Goal: Information Seeking & Learning: Learn about a topic

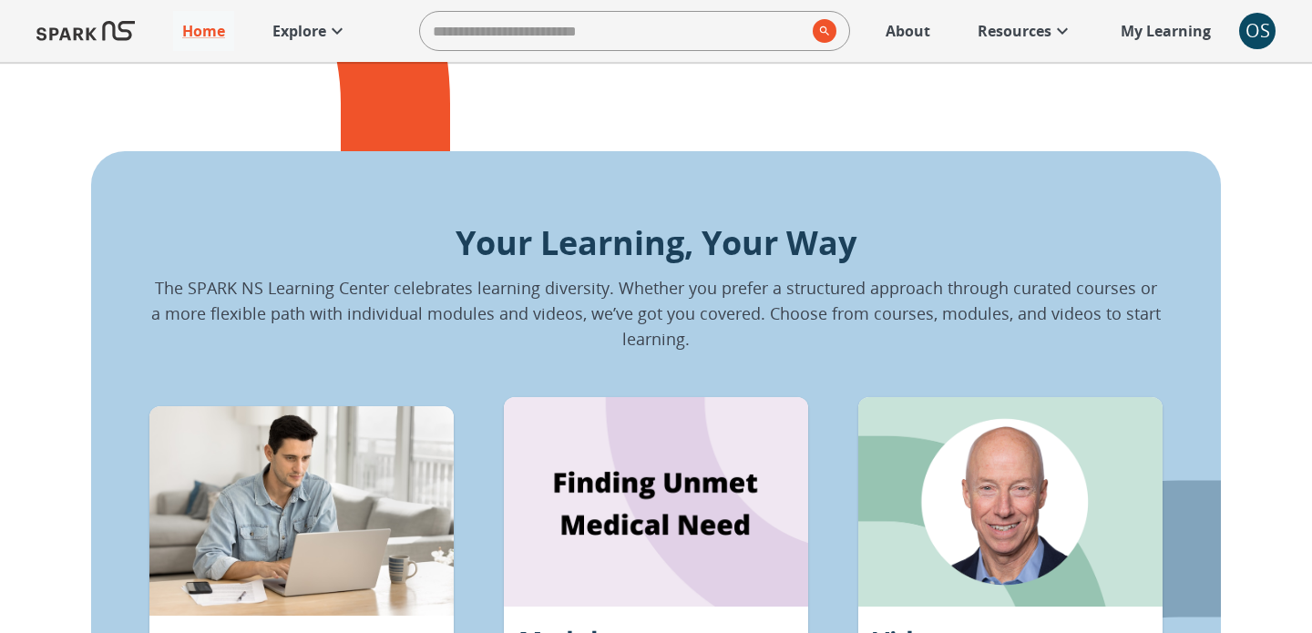
scroll to position [1123, 0]
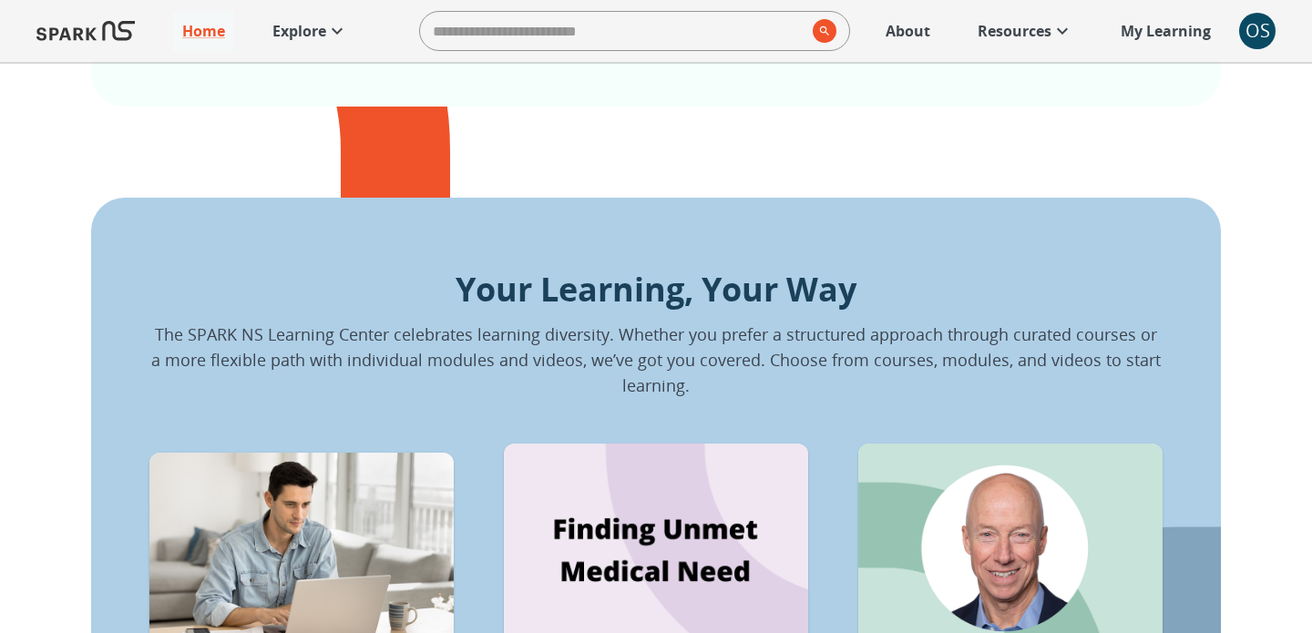
click at [900, 36] on p "About" at bounding box center [907, 31] width 45 height 22
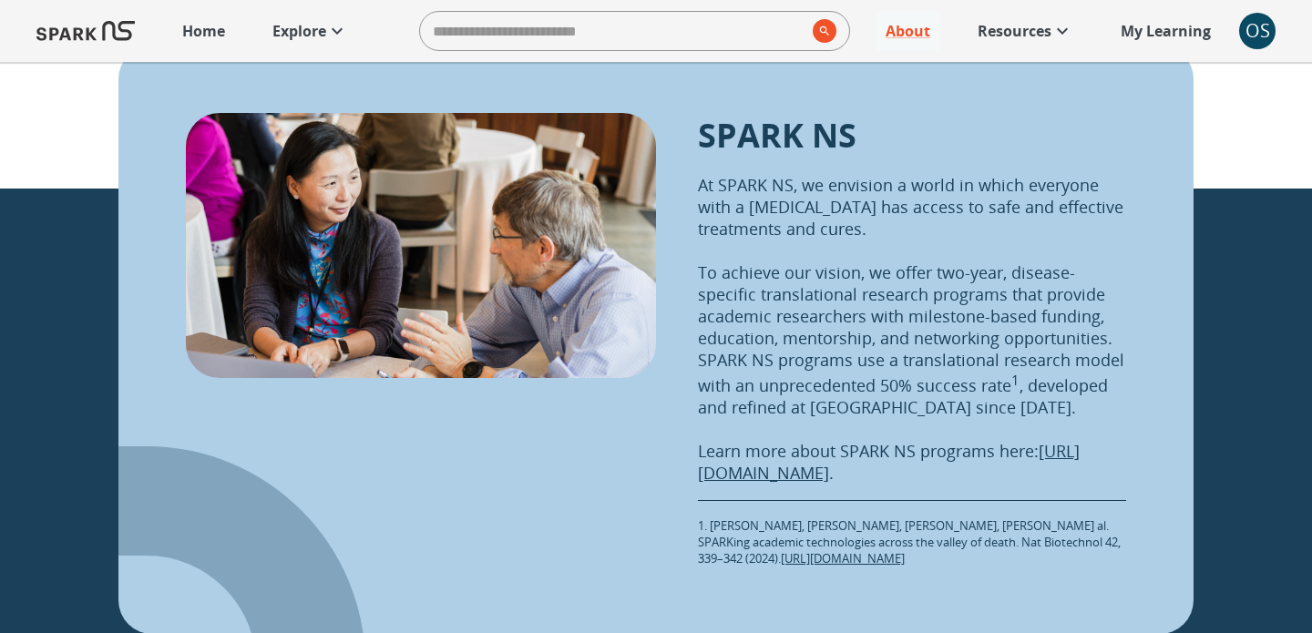
scroll to position [2100, 0]
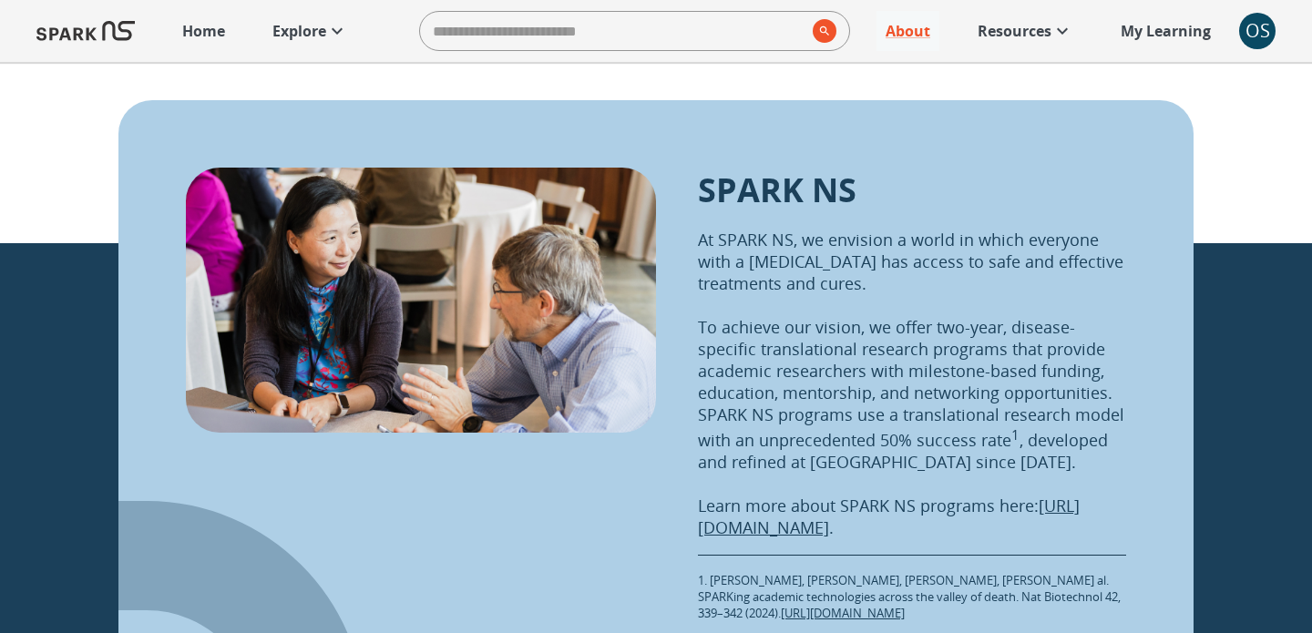
click at [318, 31] on p "Explore" at bounding box center [299, 31] width 54 height 22
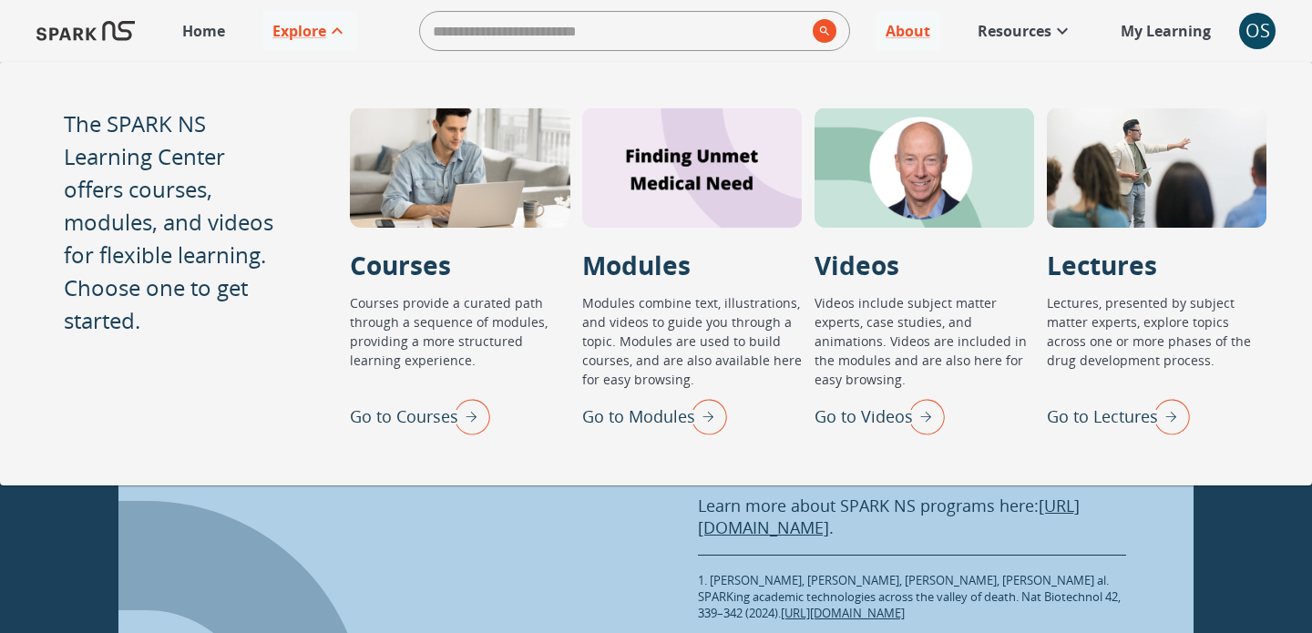
click at [1055, 412] on p "Go to Lectures" at bounding box center [1102, 416] width 111 height 25
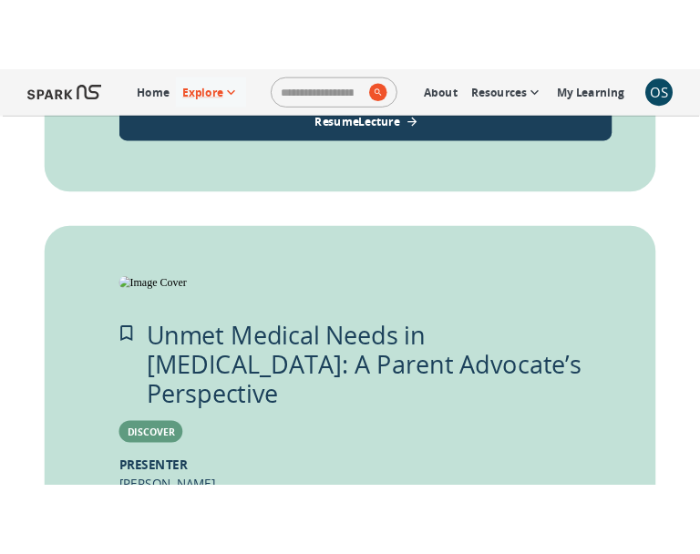
scroll to position [771, 0]
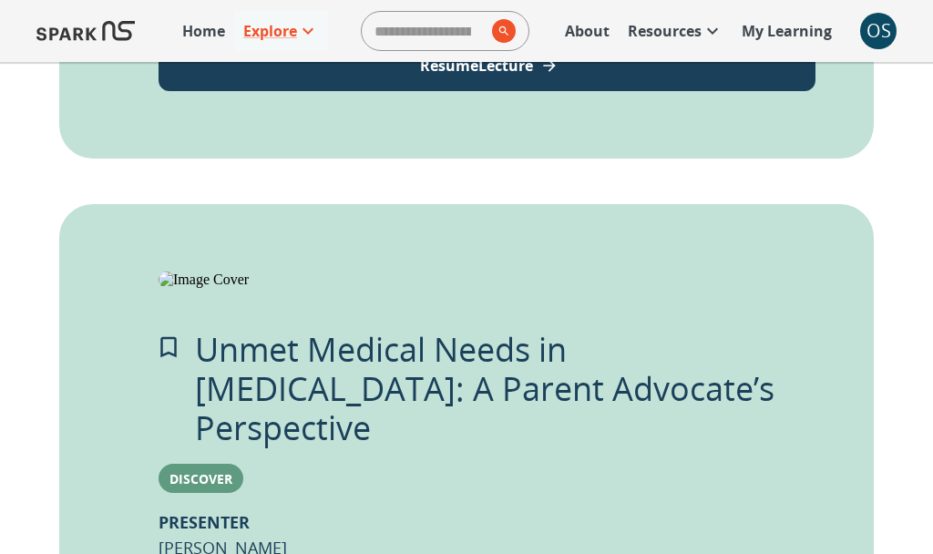
click at [380, 91] on button "Resume Lecture" at bounding box center [486, 65] width 657 height 51
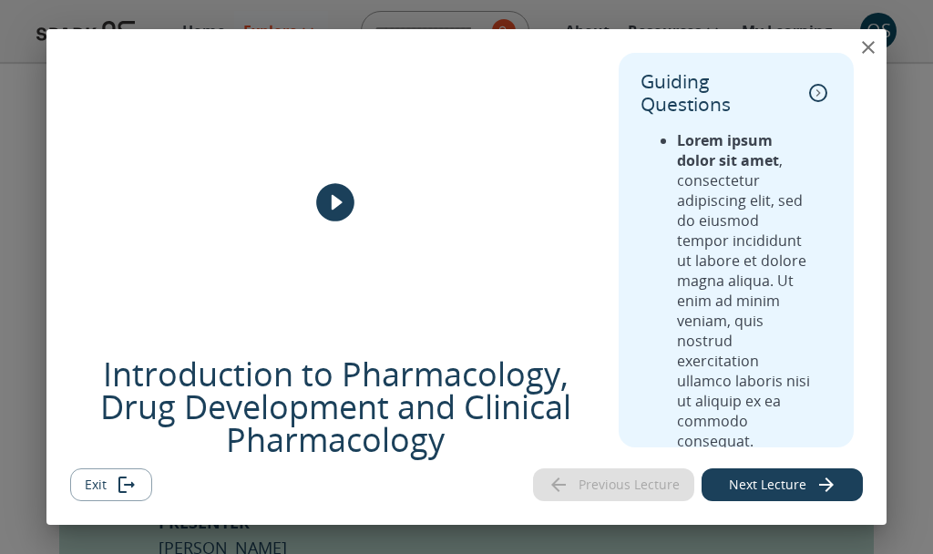
click at [323, 200] on icon "play" at bounding box center [335, 202] width 38 height 38
click at [781, 494] on button "Next Lecture" at bounding box center [781, 485] width 161 height 34
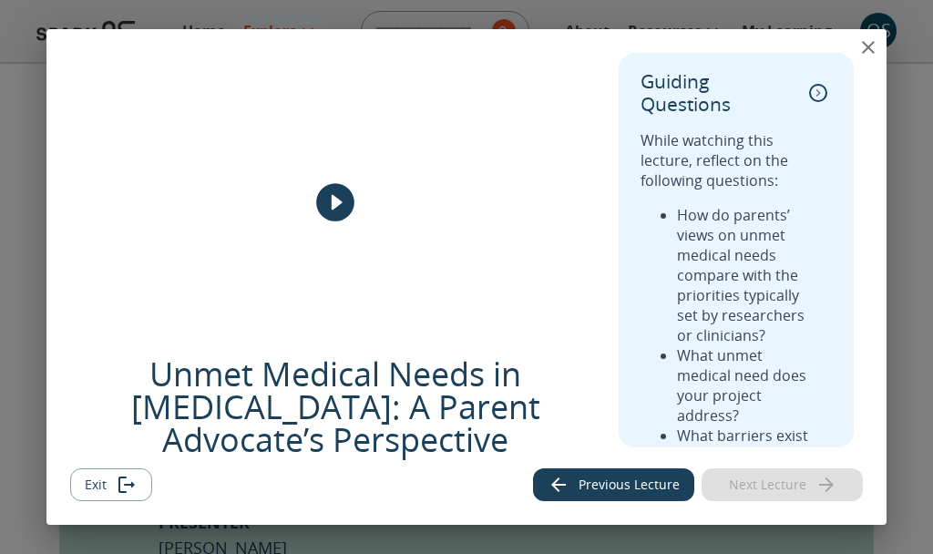
click at [337, 206] on icon "play" at bounding box center [335, 202] width 46 height 46
click at [573, 498] on button "Previous Lecture" at bounding box center [613, 485] width 161 height 34
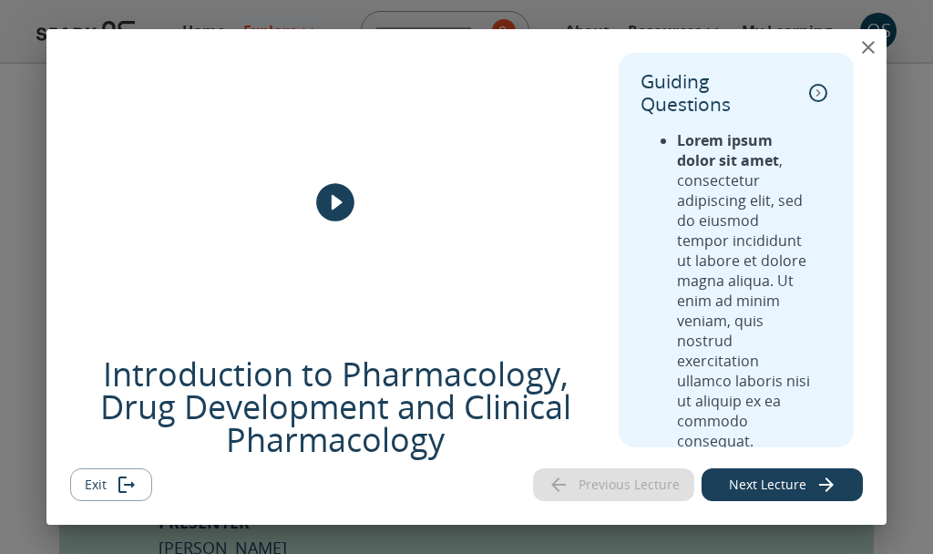
click at [333, 210] on icon "play" at bounding box center [335, 202] width 38 height 38
click at [145, 478] on button "Exit" at bounding box center [111, 485] width 82 height 34
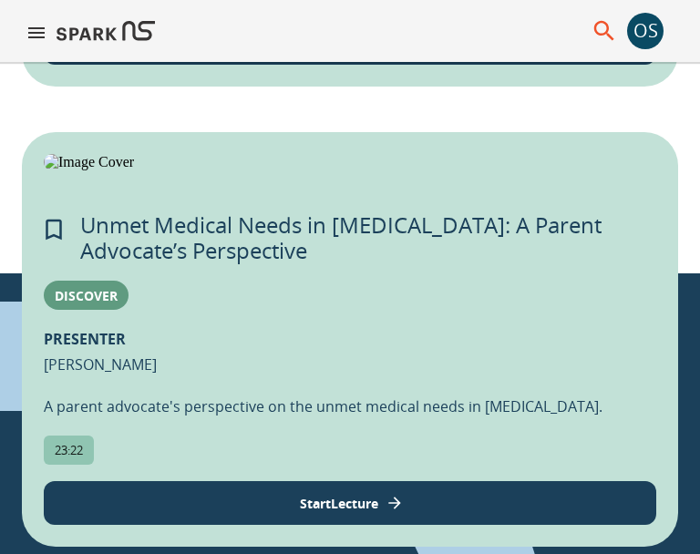
scroll to position [1129, 0]
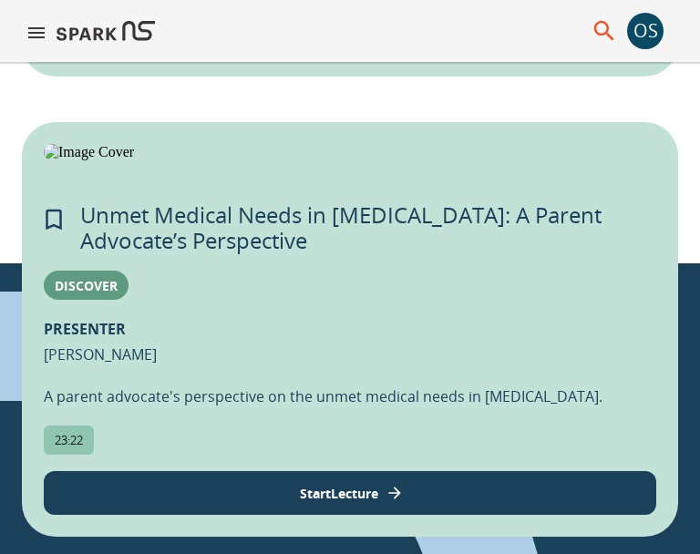
click at [230, 55] on button "Resume Lecture" at bounding box center [350, 33] width 612 height 44
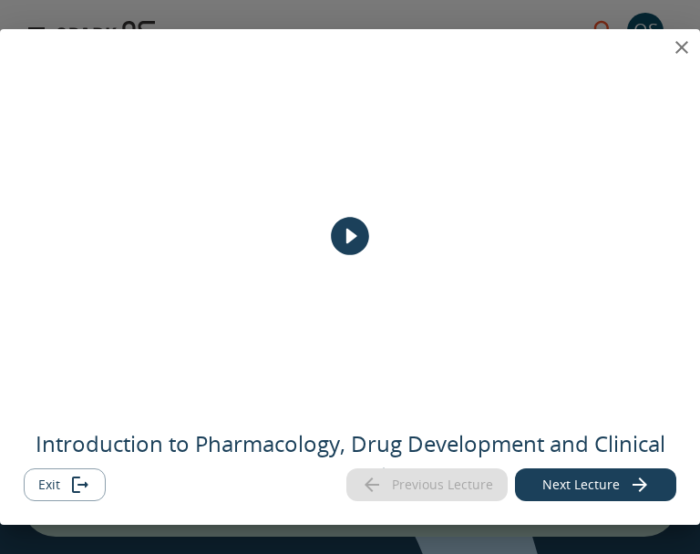
click at [356, 243] on icon "play" at bounding box center [350, 237] width 38 height 38
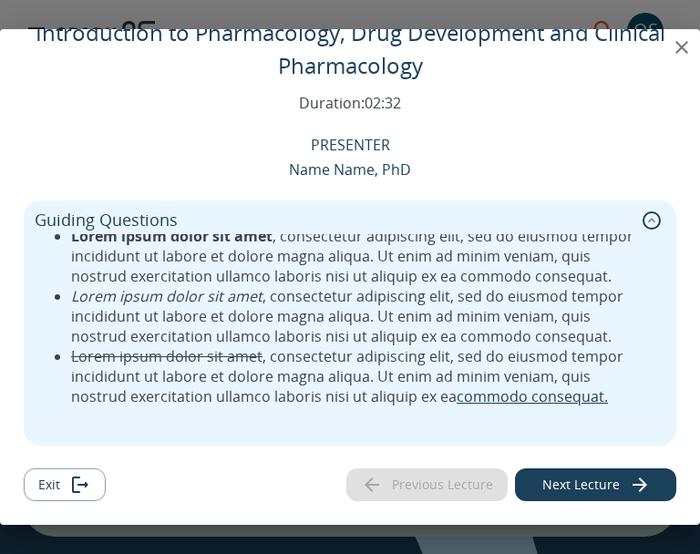
scroll to position [0, 0]
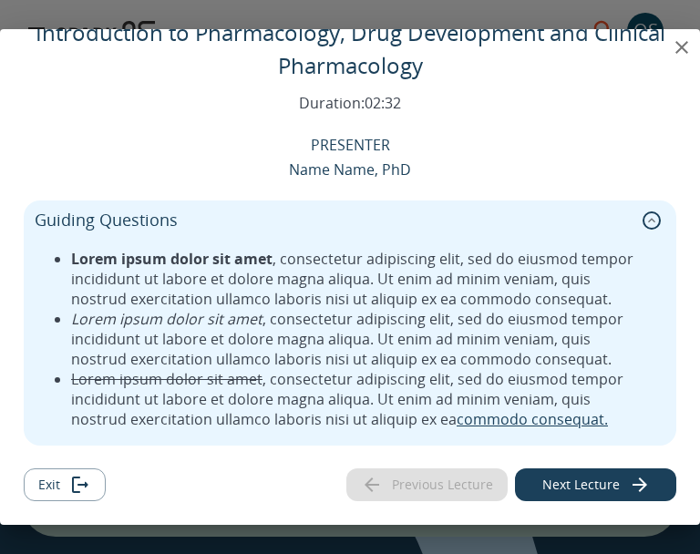
click at [652, 220] on icon "collapse" at bounding box center [651, 220] width 18 height 18
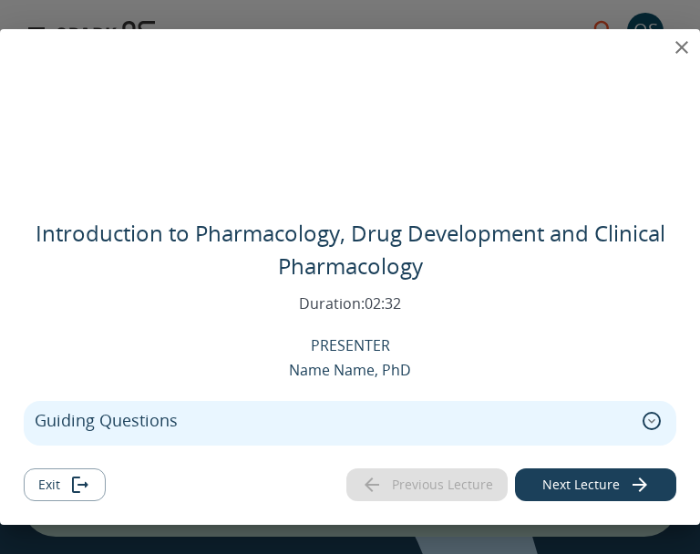
click at [649, 421] on icon "expand" at bounding box center [651, 421] width 18 height 18
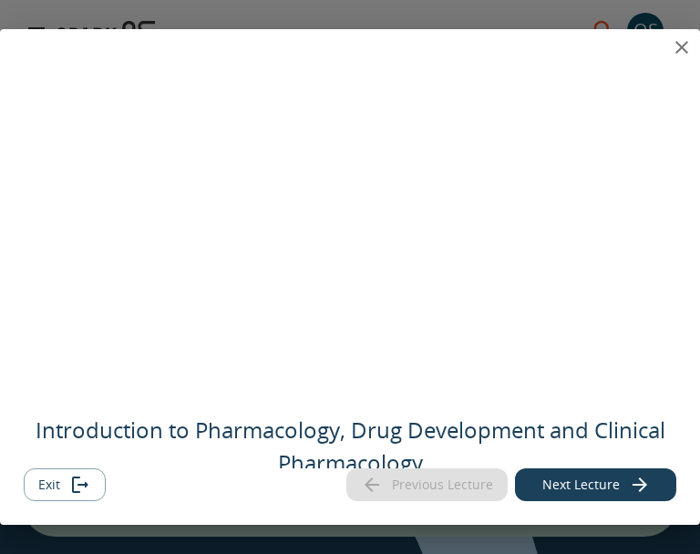
scroll to position [0, 0]
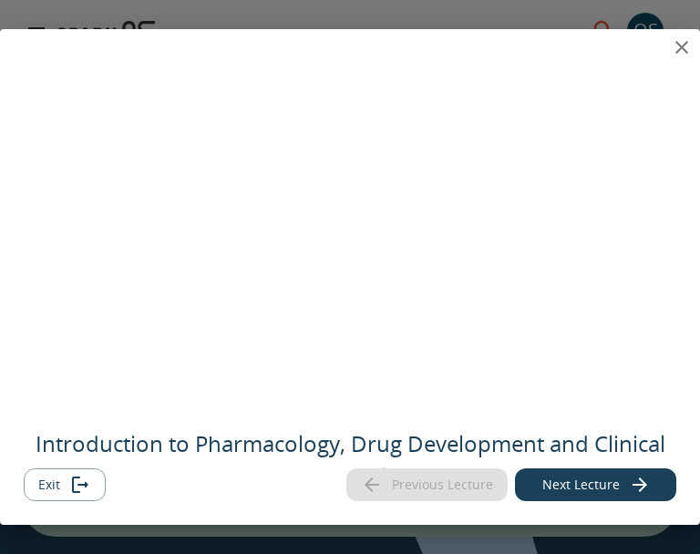
click at [577, 485] on button "Next Lecture" at bounding box center [595, 485] width 161 height 34
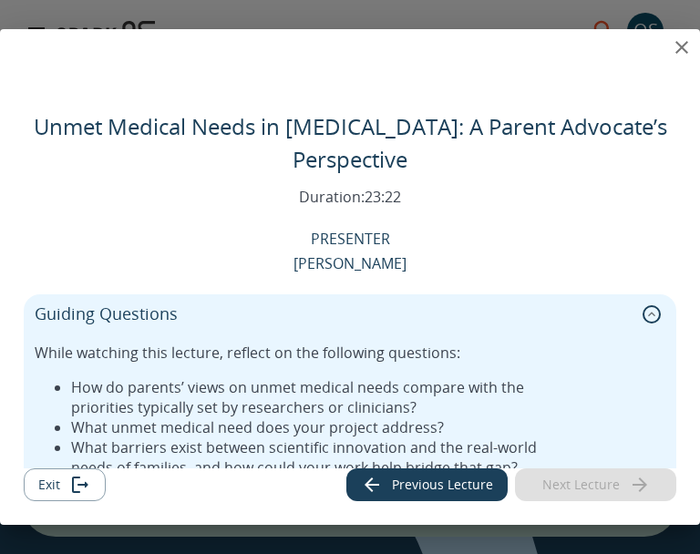
scroll to position [331, 0]
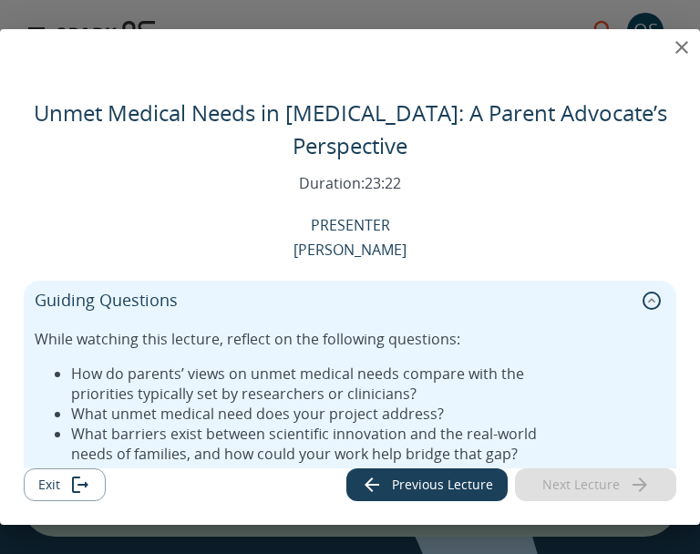
click at [652, 300] on icon "collapse" at bounding box center [651, 300] width 18 height 18
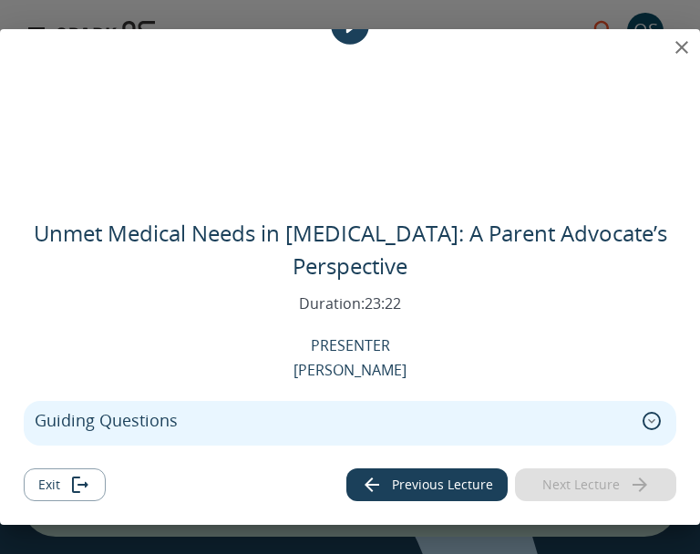
click at [651, 419] on icon "expand" at bounding box center [651, 421] width 18 height 18
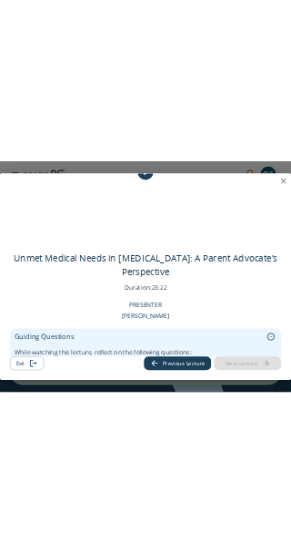
scroll to position [331, 0]
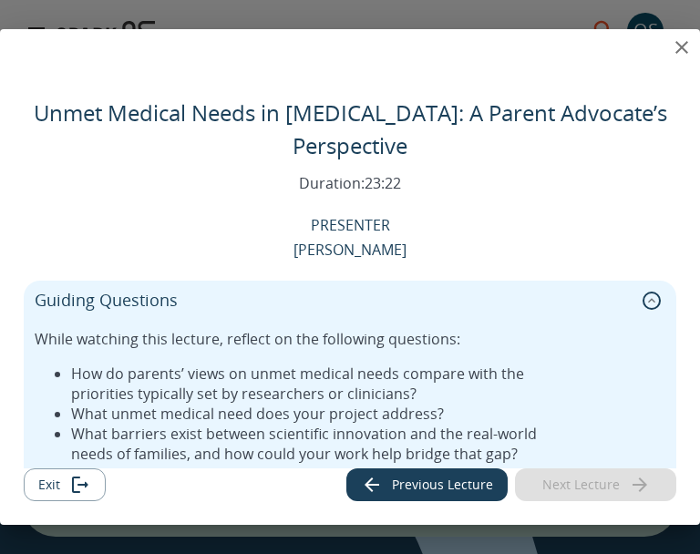
click at [56, 482] on button "Exit" at bounding box center [65, 485] width 82 height 34
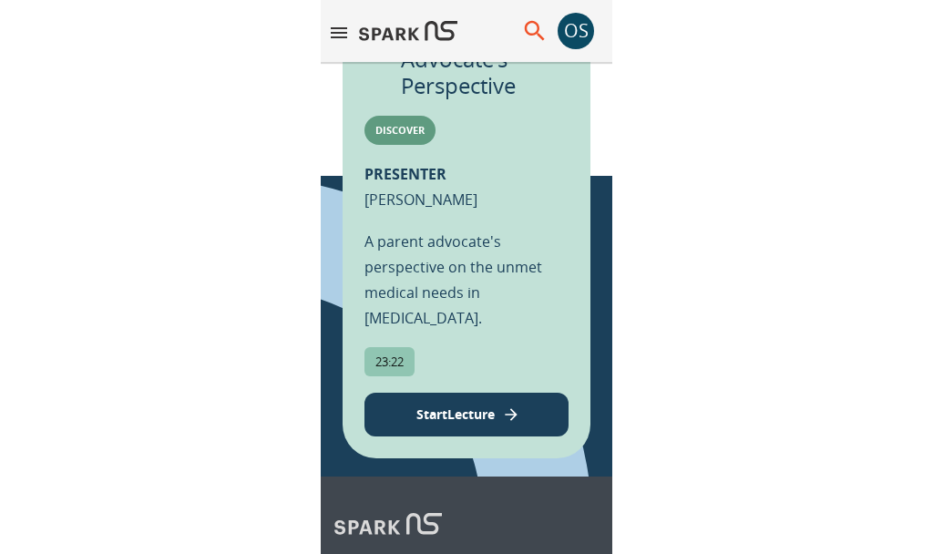
scroll to position [1394, 0]
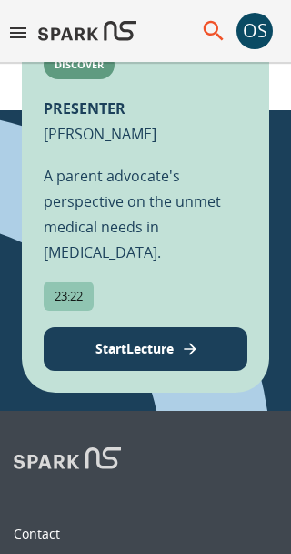
click at [128, 358] on p "Start Lecture" at bounding box center [135, 348] width 78 height 19
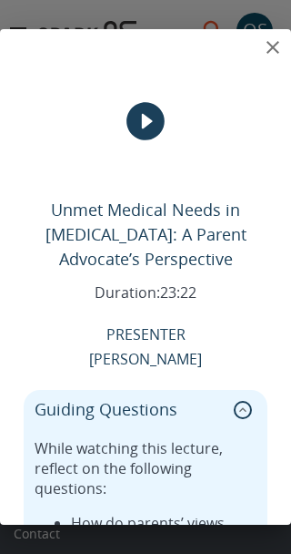
click at [243, 408] on icon "collapse" at bounding box center [243, 410] width 18 height 18
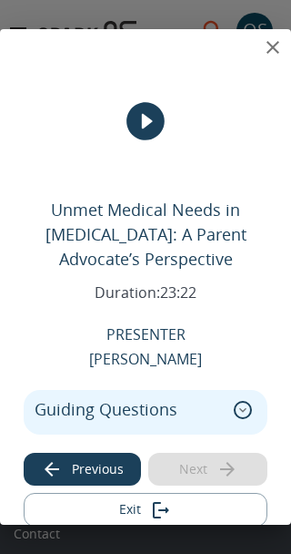
click at [244, 408] on icon "expand" at bounding box center [243, 410] width 18 height 18
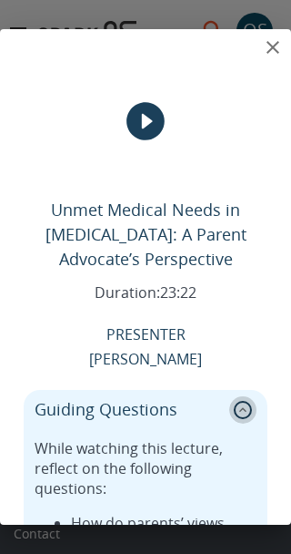
click at [244, 409] on icon "collapse" at bounding box center [243, 410] width 18 height 18
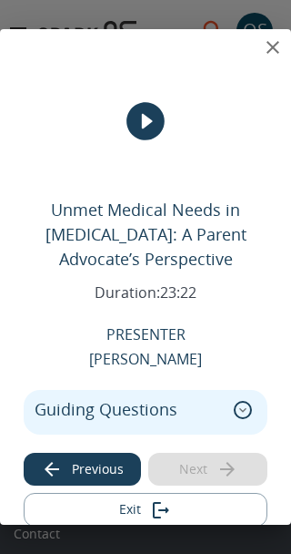
click at [244, 409] on icon "expand" at bounding box center [243, 409] width 7 height 5
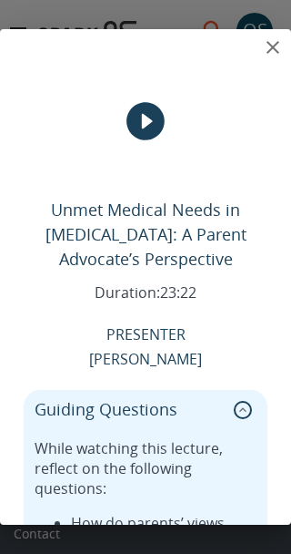
click at [148, 126] on icon "play" at bounding box center [146, 122] width 38 height 38
click at [243, 408] on icon "collapse" at bounding box center [243, 410] width 18 height 18
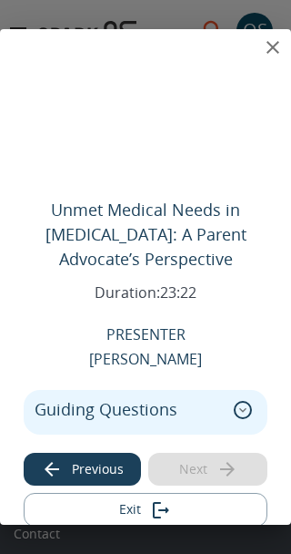
click at [171, 525] on div "Unmet Medical Needs in [MEDICAL_DATA]: A Parent Advocate’s Perspective Duration…" at bounding box center [145, 277] width 291 height 554
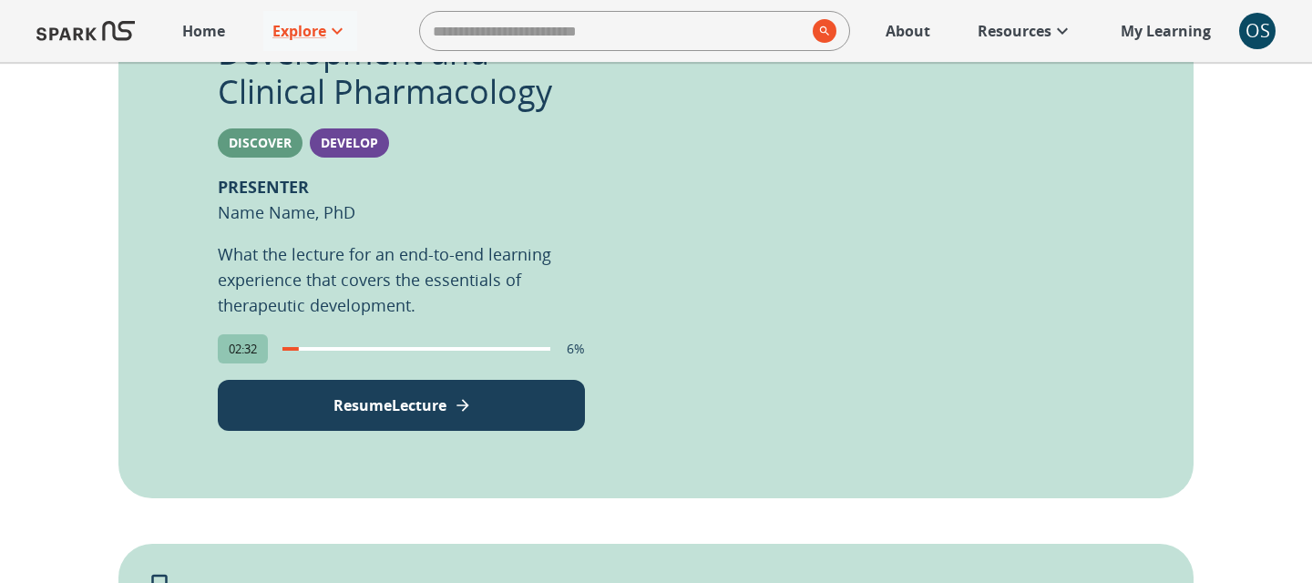
scroll to position [565, 0]
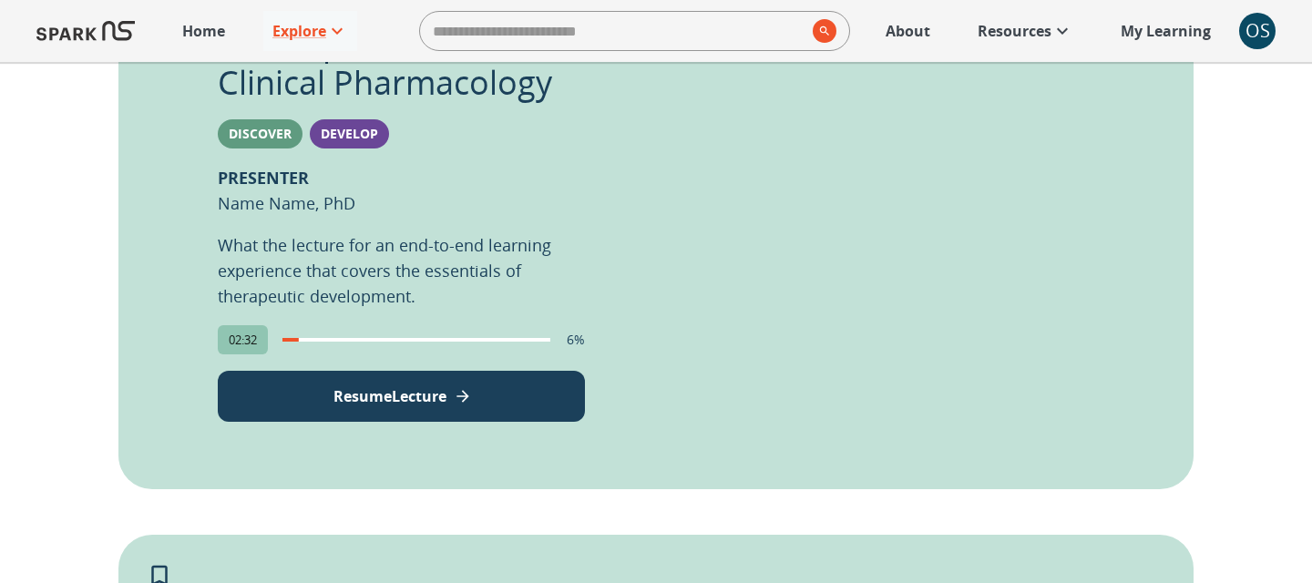
click at [383, 394] on p "Resume Lecture" at bounding box center [389, 396] width 113 height 22
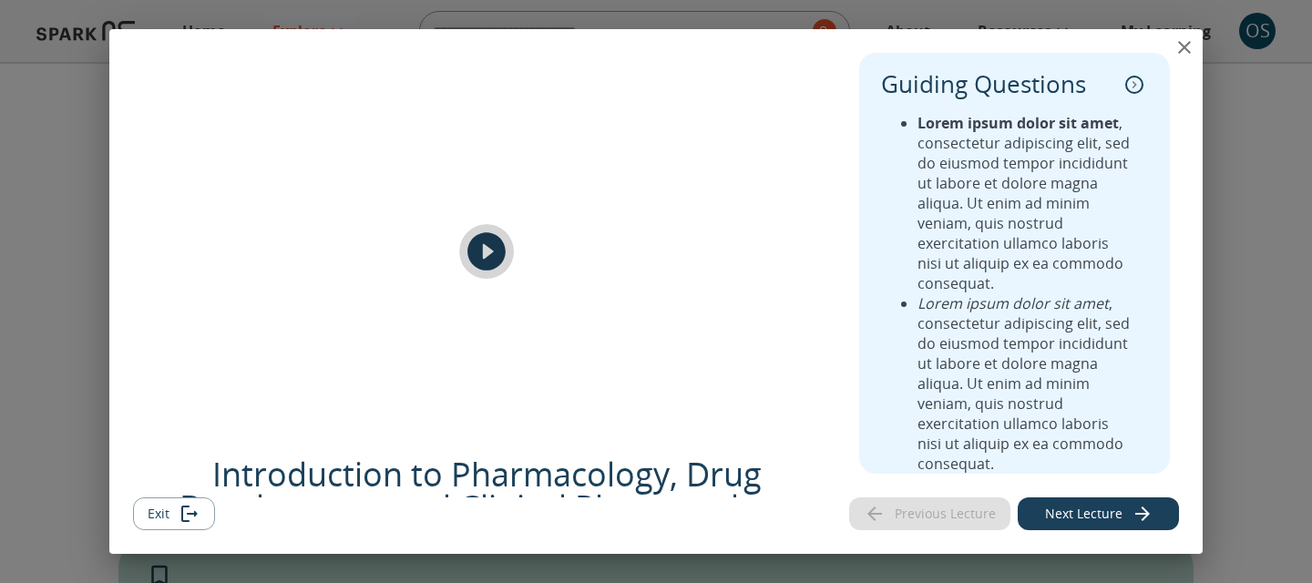
click at [491, 257] on icon "play" at bounding box center [486, 252] width 38 height 38
click at [180, 516] on icon "Exit" at bounding box center [190, 514] width 22 height 22
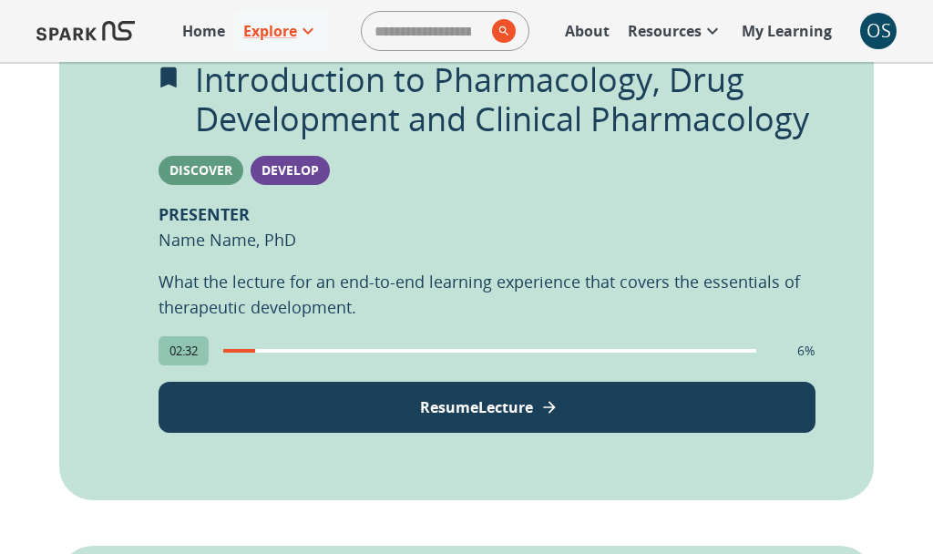
scroll to position [434, 0]
